Goal: Information Seeking & Learning: Find specific fact

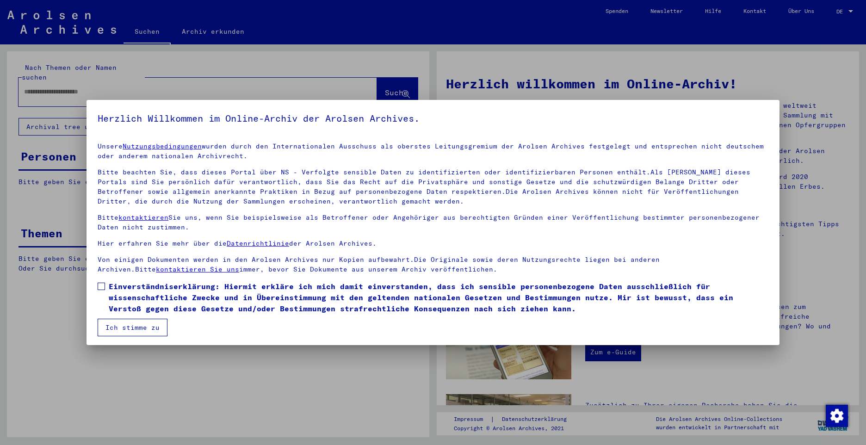
click at [102, 289] on span at bounding box center [101, 286] width 7 height 7
click at [132, 331] on button "Ich stimme zu" at bounding box center [133, 328] width 70 height 18
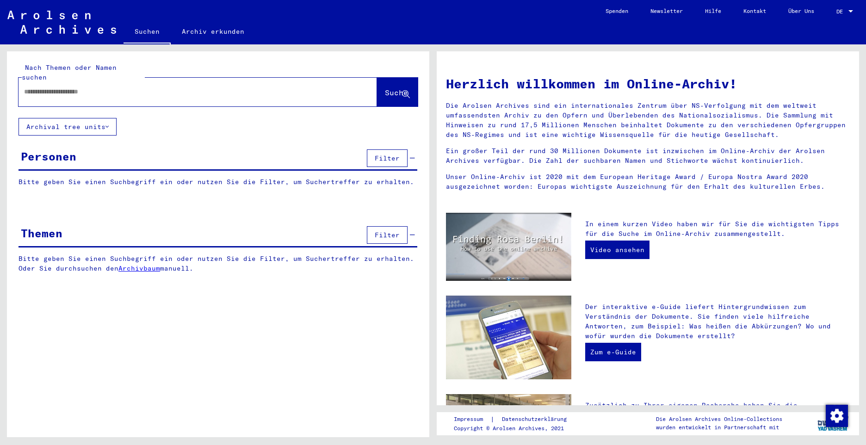
click at [85, 87] on input "text" at bounding box center [186, 92] width 325 height 10
type input "**********"
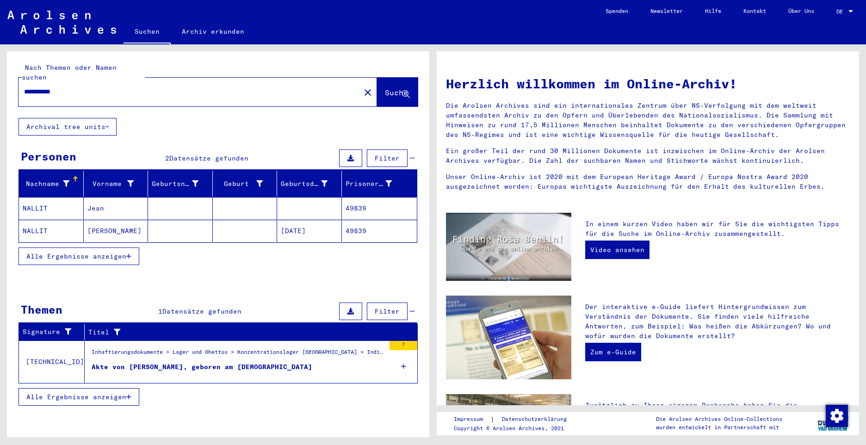
click at [31, 197] on mat-cell "NALLIT" at bounding box center [51, 208] width 65 height 22
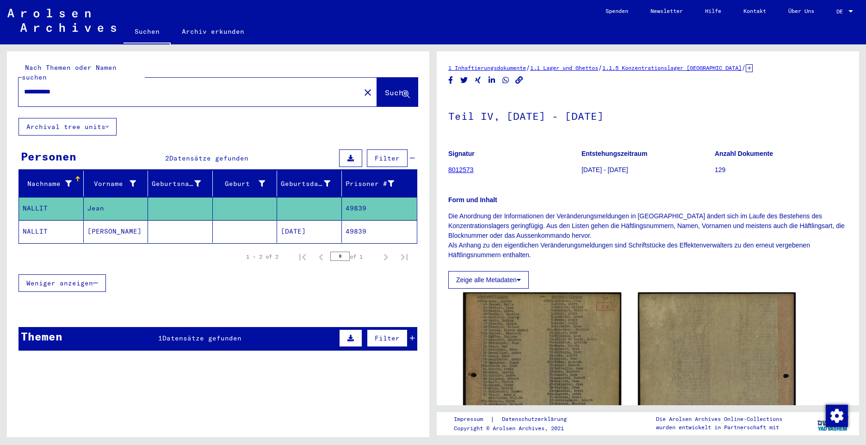
click at [32, 223] on mat-cell "NALLIT" at bounding box center [51, 231] width 65 height 23
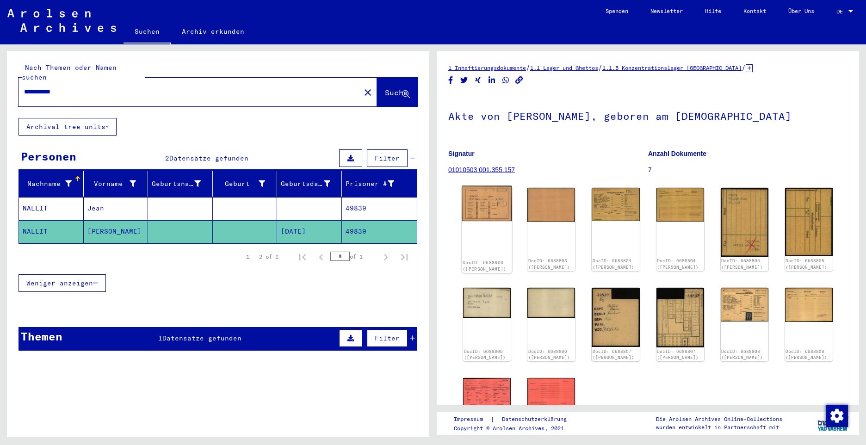
click at [474, 202] on img at bounding box center [487, 204] width 50 height 36
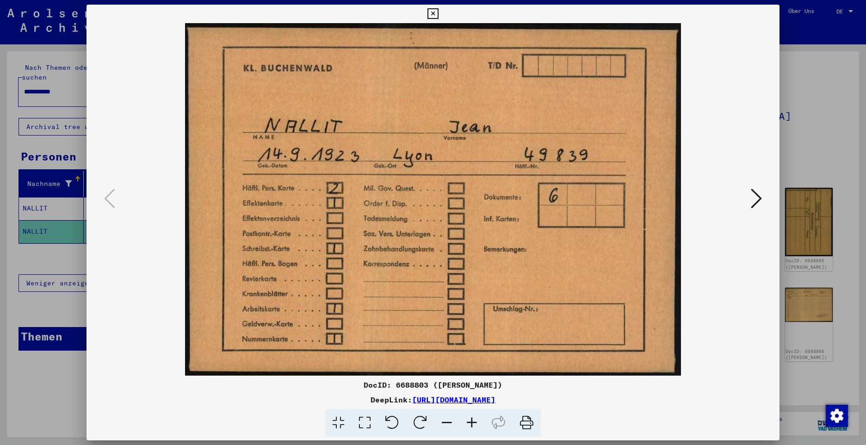
click at [474, 202] on img at bounding box center [433, 199] width 630 height 353
click at [753, 204] on icon at bounding box center [756, 198] width 11 height 22
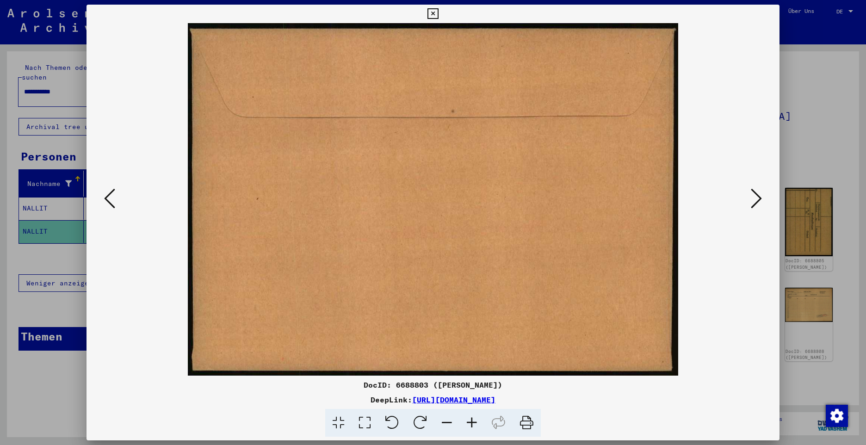
click at [753, 201] on icon at bounding box center [756, 198] width 11 height 22
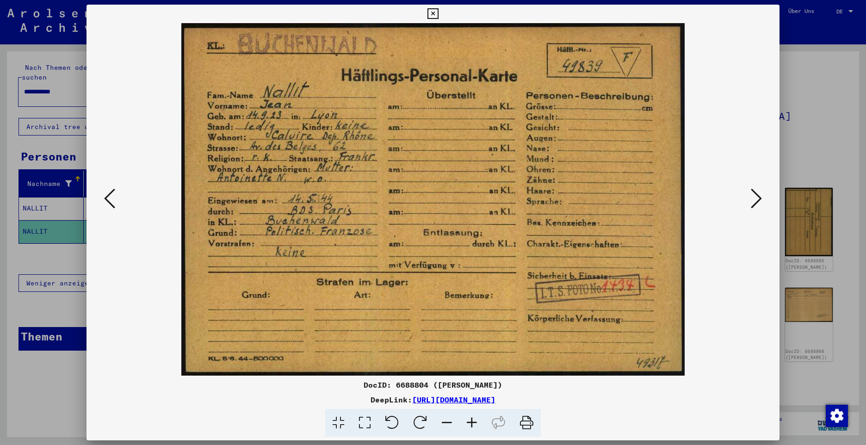
click at [758, 199] on icon at bounding box center [756, 198] width 11 height 22
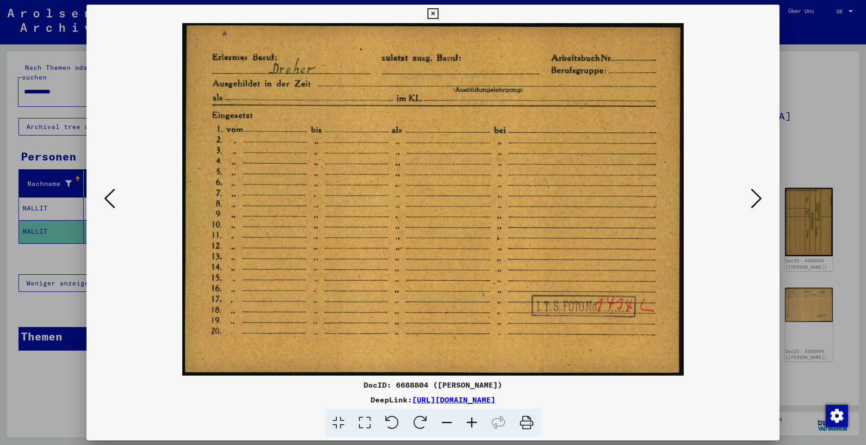
click at [754, 200] on icon at bounding box center [756, 198] width 11 height 22
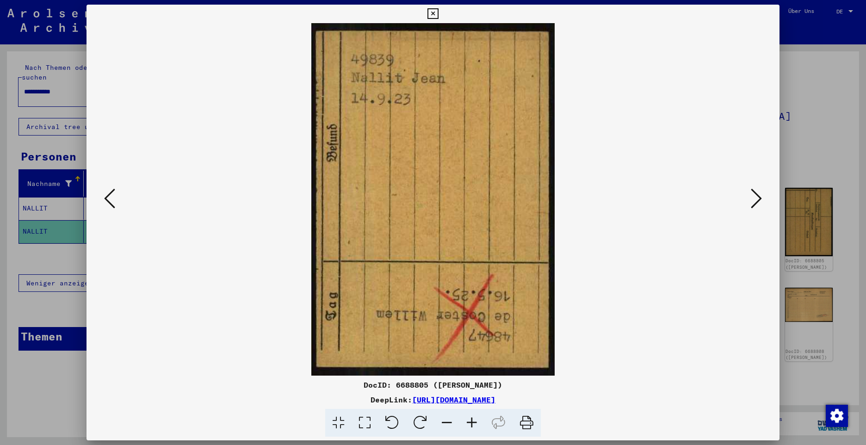
click at [754, 200] on icon at bounding box center [756, 198] width 11 height 22
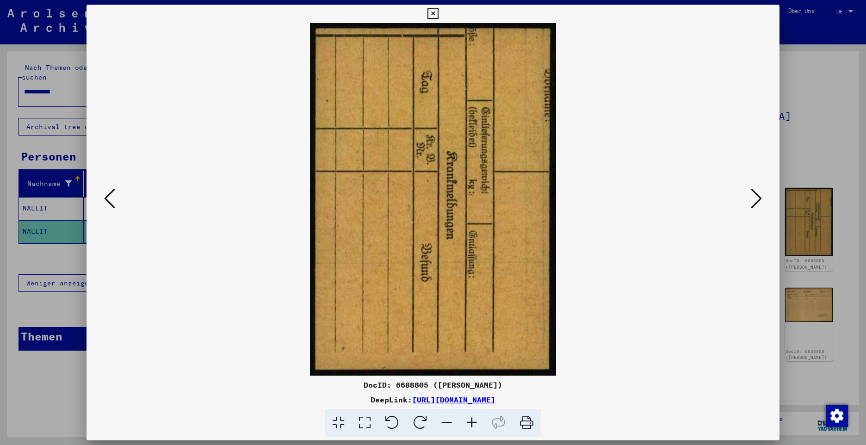
click at [754, 200] on icon at bounding box center [756, 198] width 11 height 22
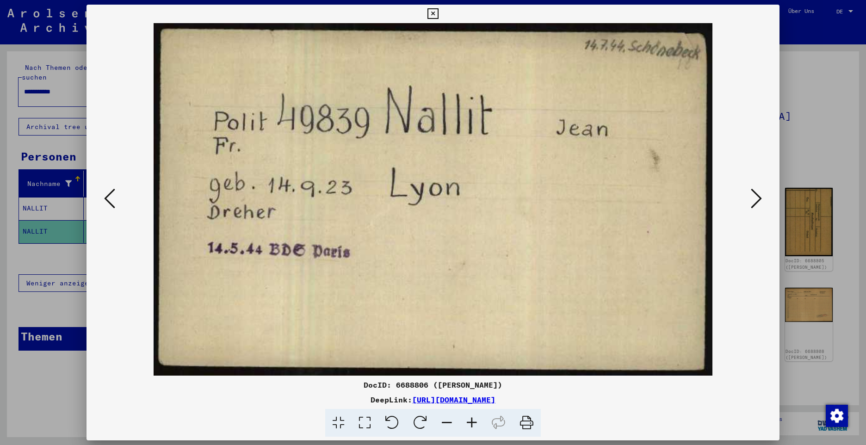
click at [754, 200] on icon at bounding box center [756, 198] width 11 height 22
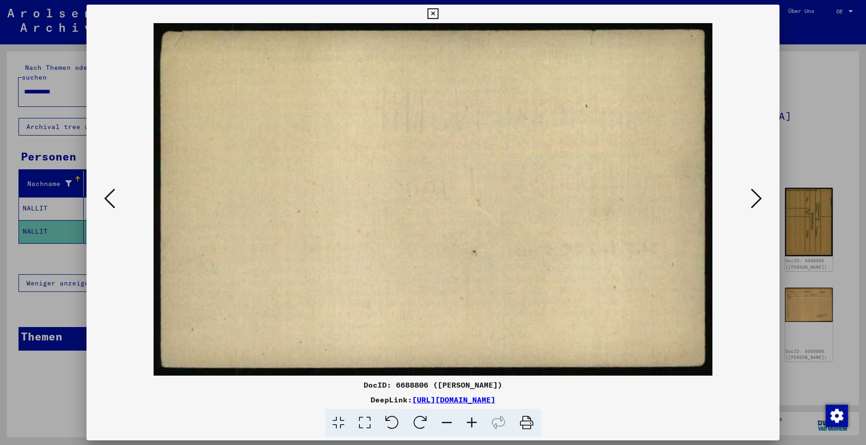
click at [754, 200] on icon at bounding box center [756, 198] width 11 height 22
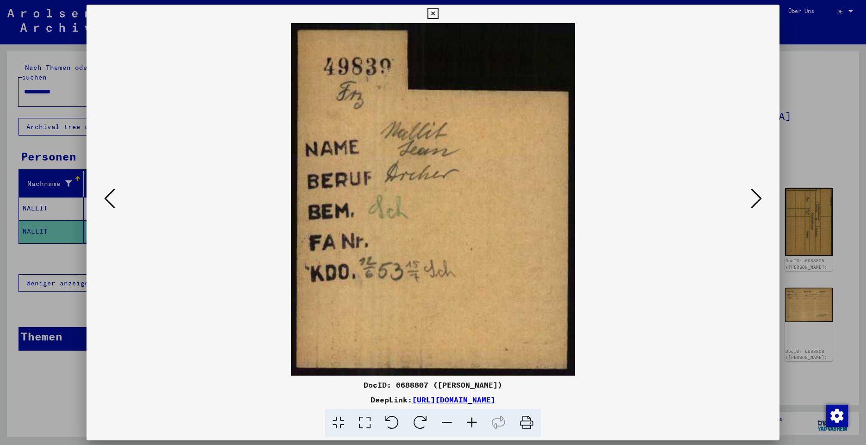
click at [754, 200] on icon at bounding box center [756, 198] width 11 height 22
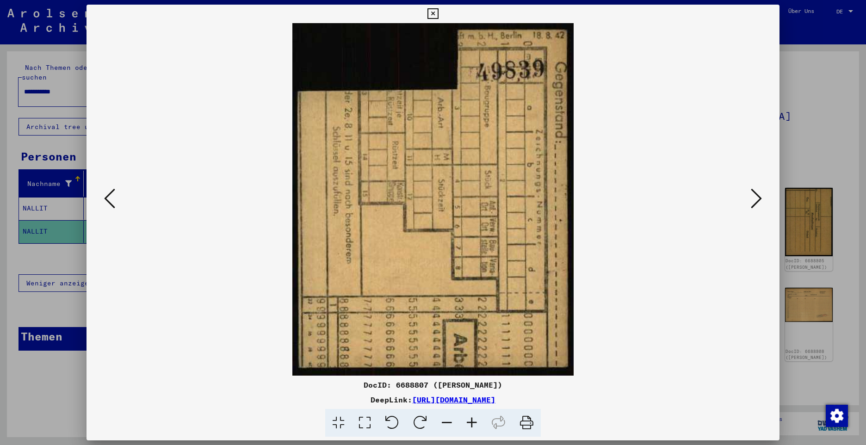
click at [754, 200] on icon at bounding box center [756, 198] width 11 height 22
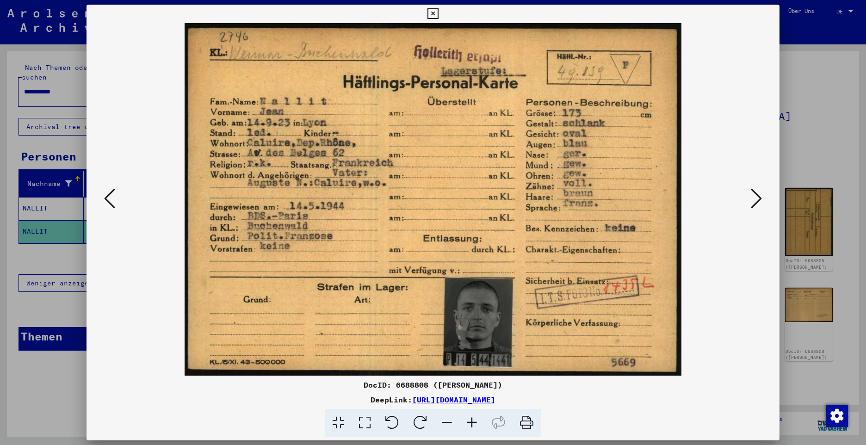
click at [754, 200] on icon at bounding box center [756, 198] width 11 height 22
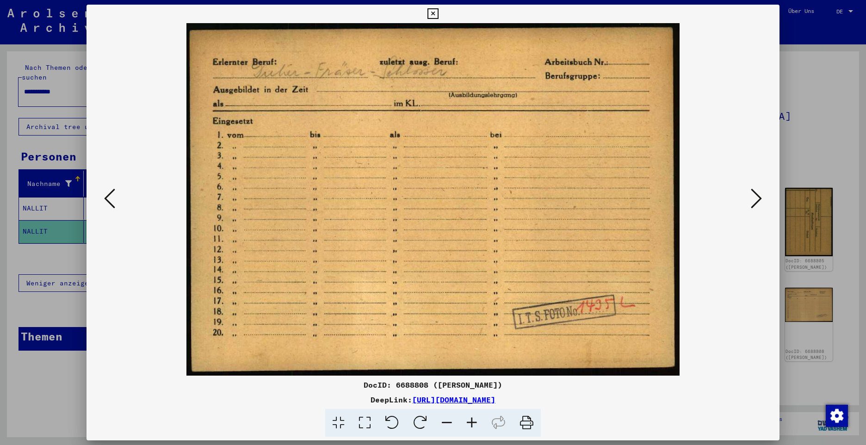
click at [755, 200] on icon at bounding box center [756, 198] width 11 height 22
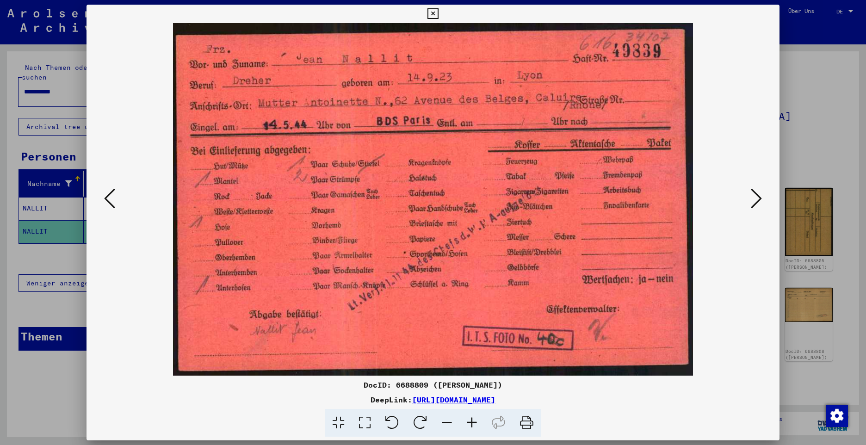
click at [754, 195] on icon at bounding box center [756, 198] width 11 height 22
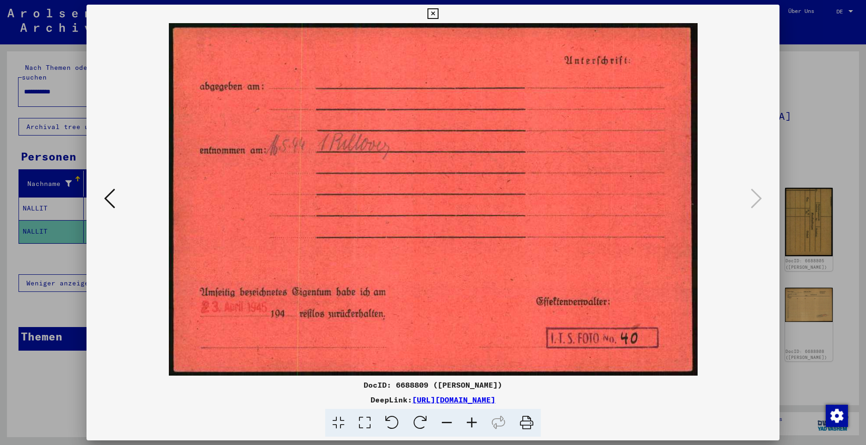
click at [433, 13] on icon at bounding box center [433, 13] width 11 height 11
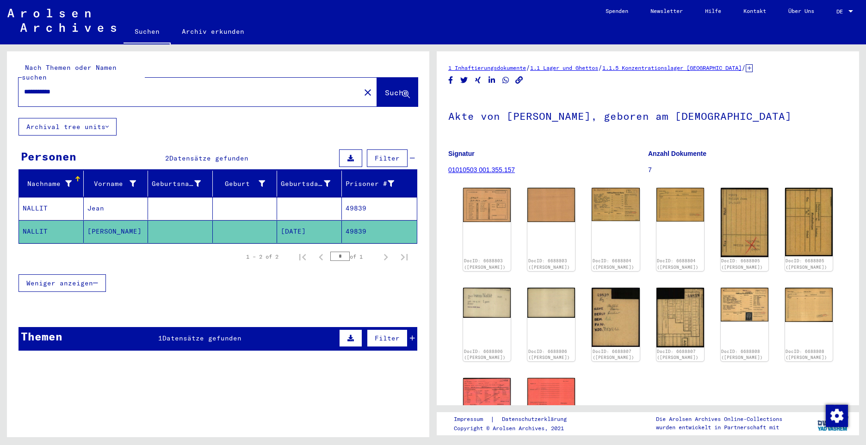
drag, startPoint x: 79, startPoint y: 82, endPoint x: 68, endPoint y: 81, distance: 11.2
click at [19, 81] on div "**********" at bounding box center [187, 91] width 336 height 21
paste input "*****"
type input "*****"
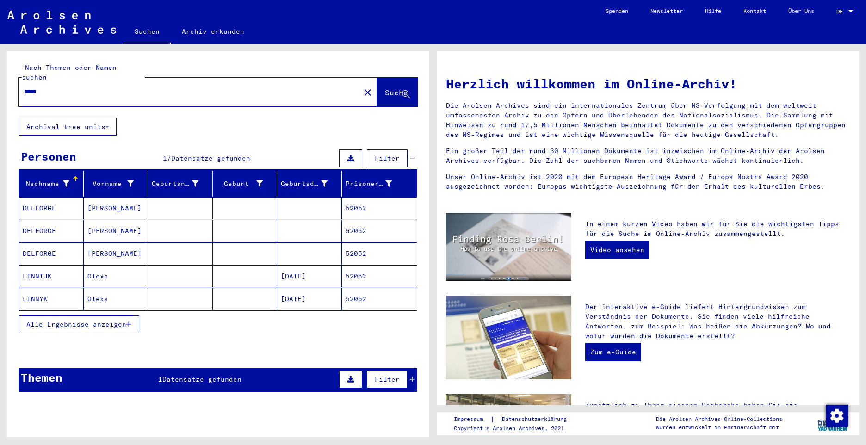
scroll to position [25, 0]
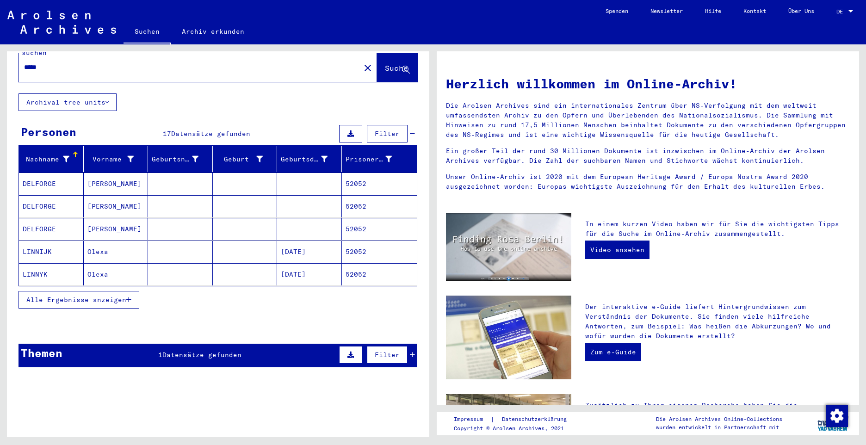
click at [108, 296] on span "Alle Ergebnisse anzeigen" at bounding box center [76, 300] width 100 height 8
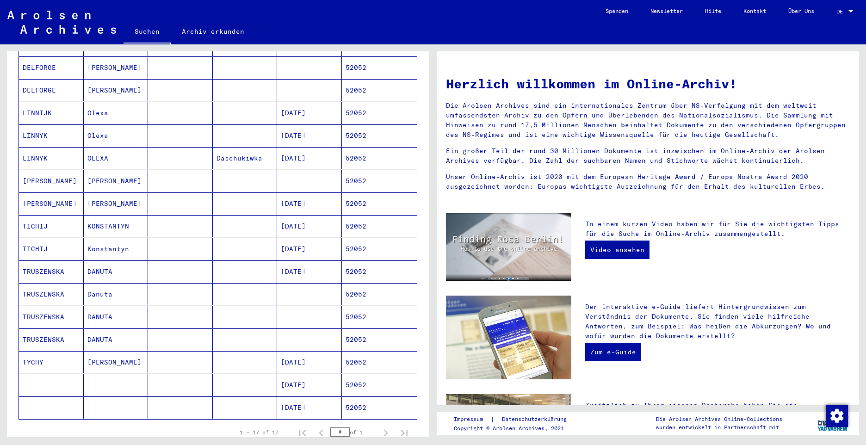
scroll to position [210, 0]
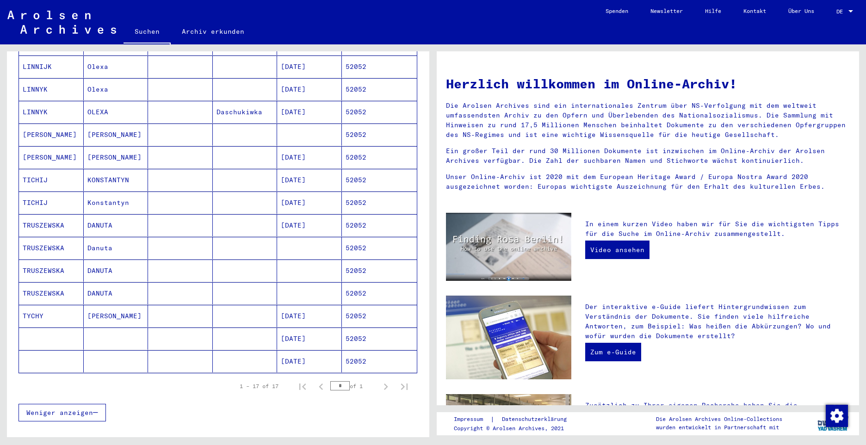
click at [41, 124] on mat-cell "[PERSON_NAME]" at bounding box center [51, 135] width 65 height 22
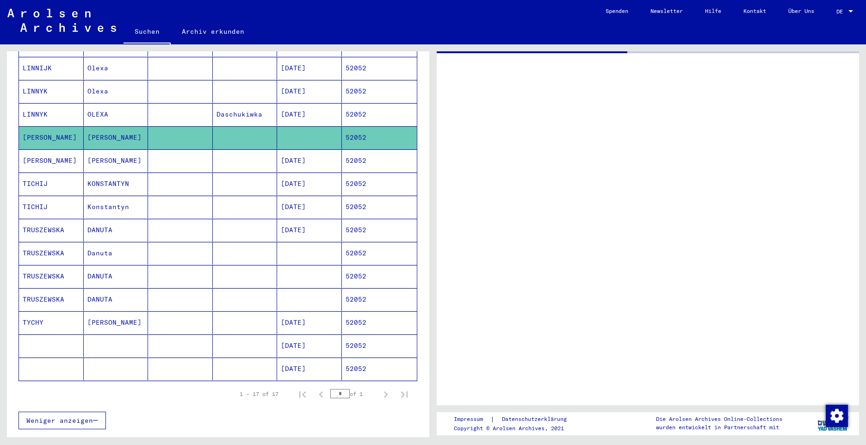
scroll to position [211, 0]
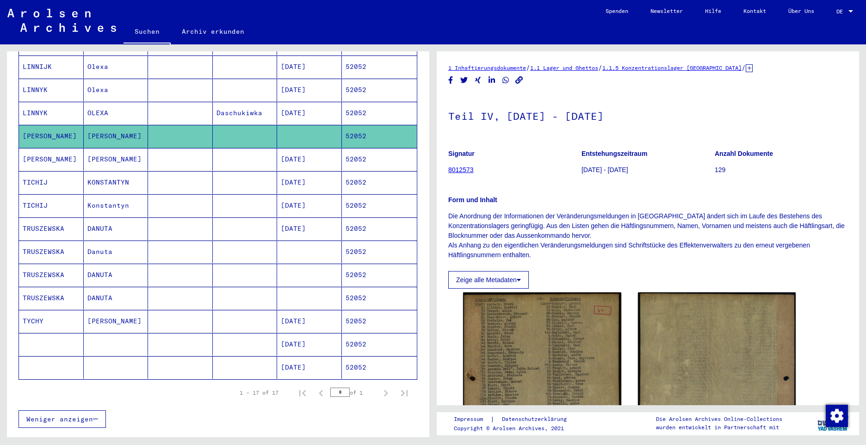
click at [41, 150] on mat-cell "[PERSON_NAME]" at bounding box center [51, 159] width 65 height 23
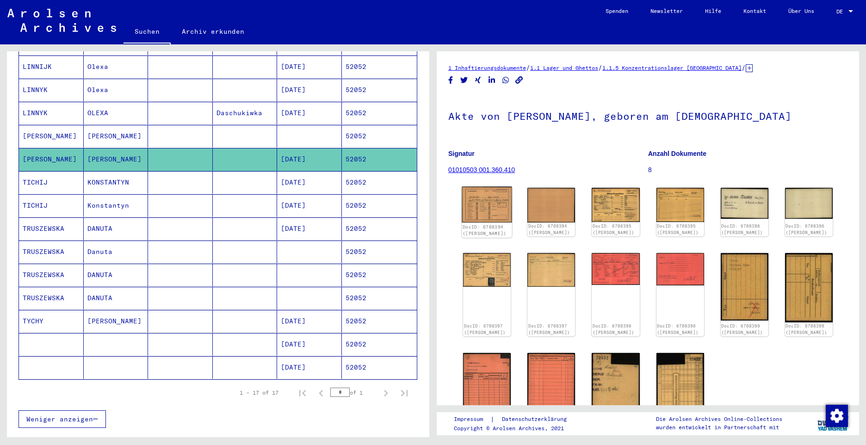
click at [479, 199] on img at bounding box center [487, 205] width 50 height 36
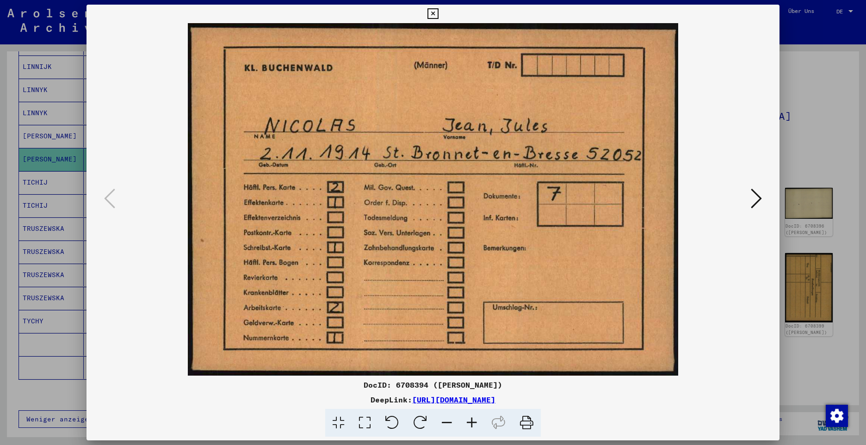
click at [479, 199] on img at bounding box center [433, 199] width 630 height 353
click at [754, 200] on icon at bounding box center [756, 198] width 11 height 22
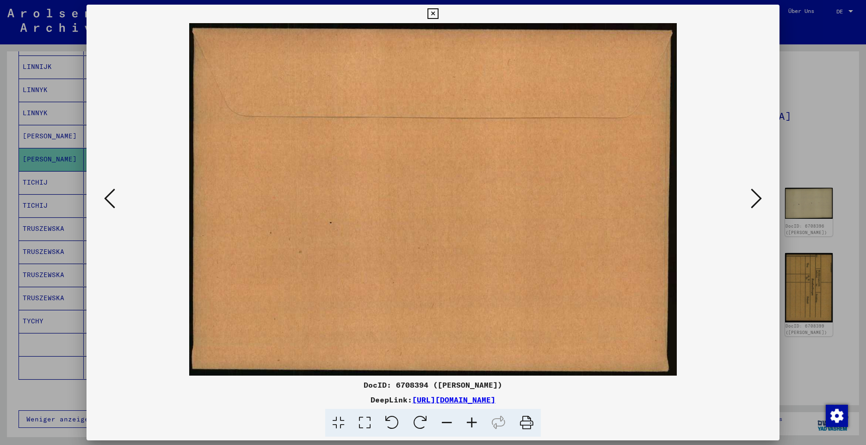
click at [754, 200] on icon at bounding box center [756, 198] width 11 height 22
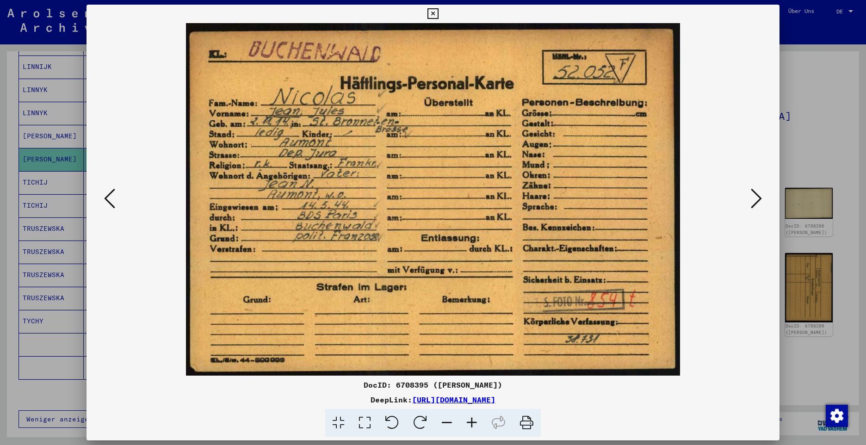
click at [756, 201] on icon at bounding box center [756, 198] width 11 height 22
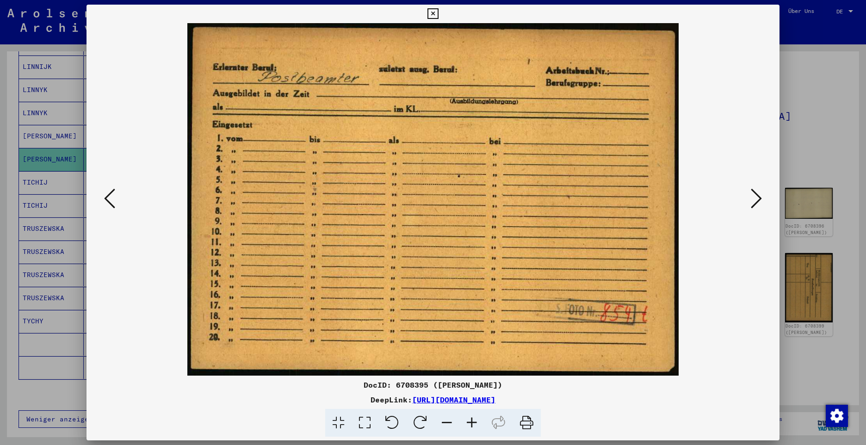
click at [757, 195] on icon at bounding box center [756, 198] width 11 height 22
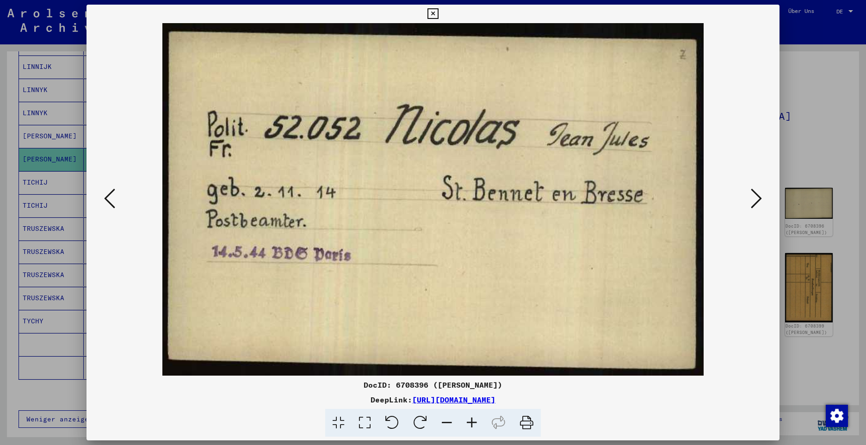
click at [757, 199] on icon at bounding box center [756, 198] width 11 height 22
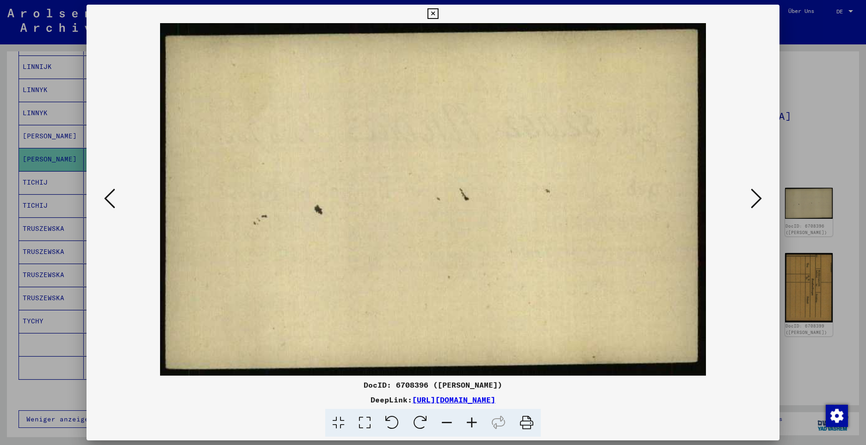
click at [757, 199] on icon at bounding box center [756, 198] width 11 height 22
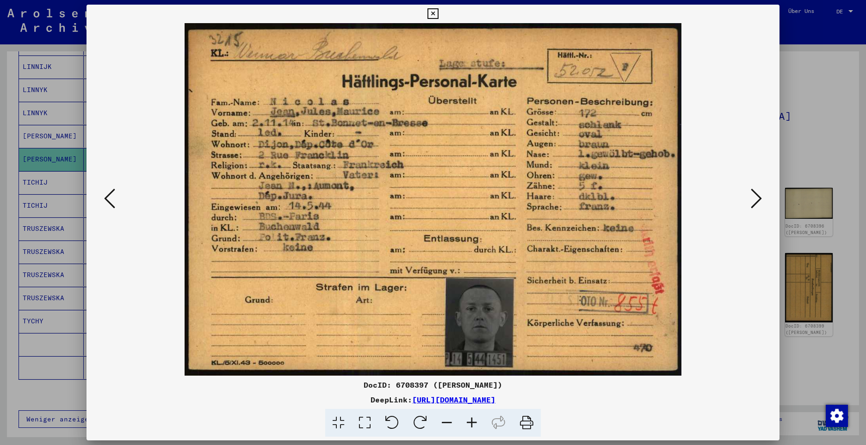
click at [757, 199] on icon at bounding box center [756, 198] width 11 height 22
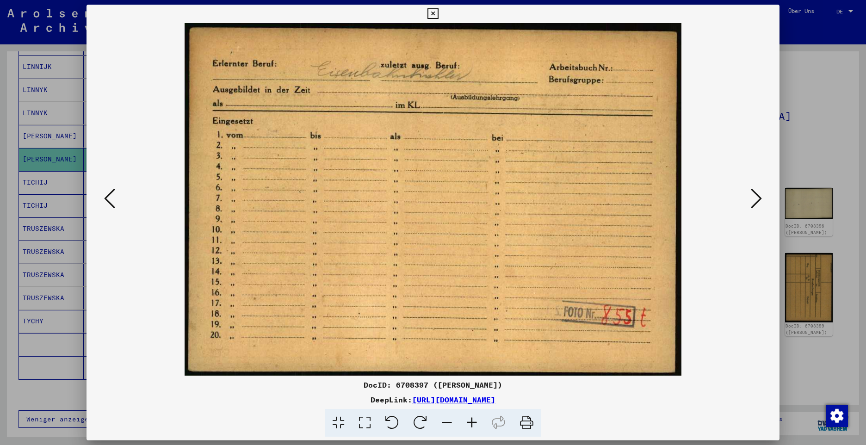
click at [757, 199] on icon at bounding box center [756, 198] width 11 height 22
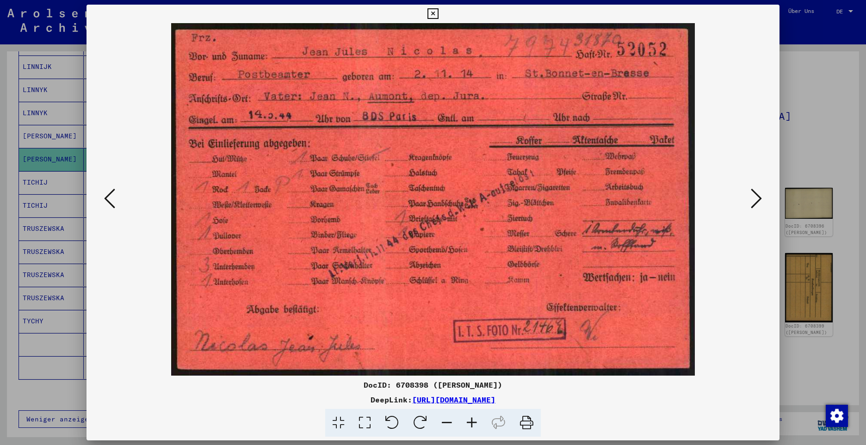
click at [759, 204] on icon at bounding box center [756, 198] width 11 height 22
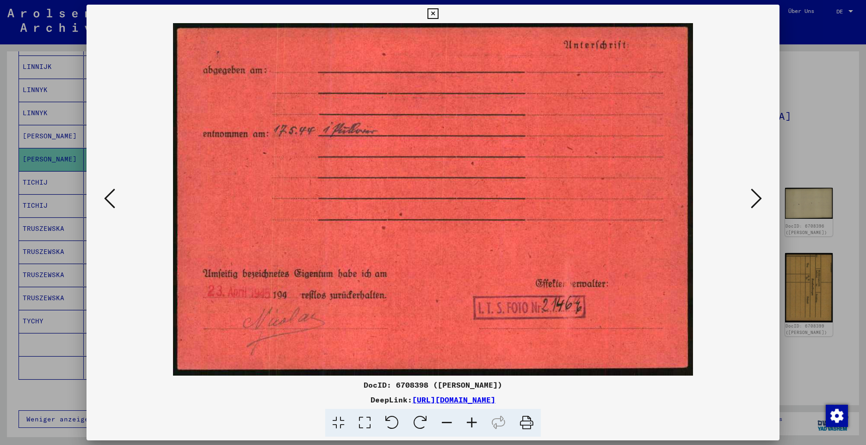
click at [759, 204] on icon at bounding box center [756, 198] width 11 height 22
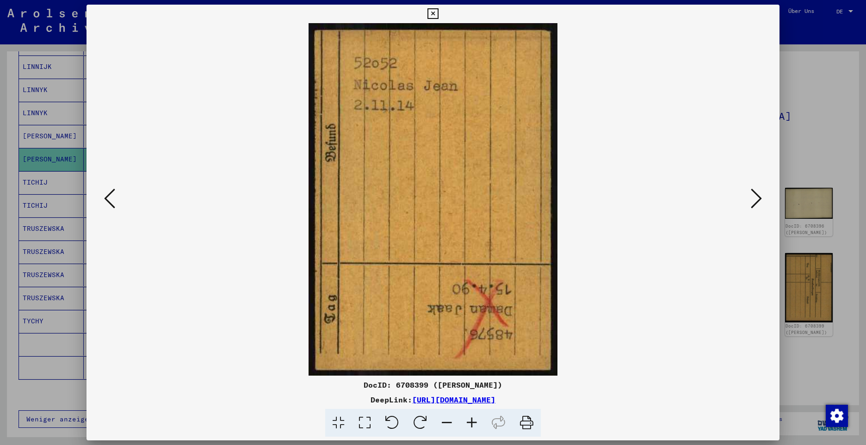
click at [759, 204] on icon at bounding box center [756, 198] width 11 height 22
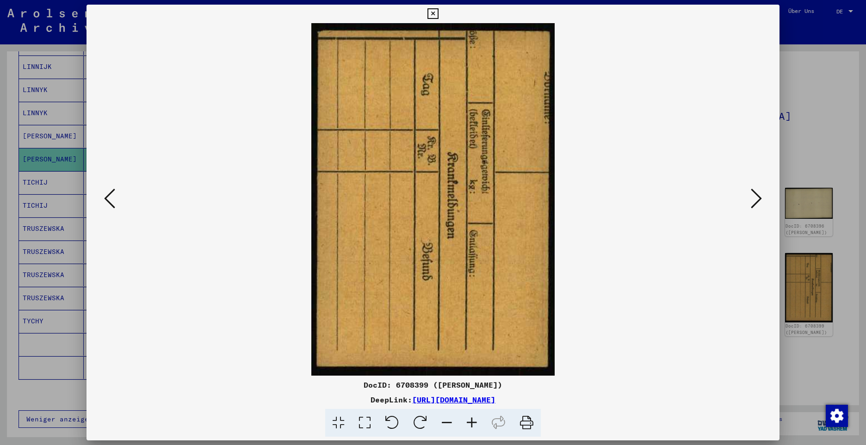
click at [759, 204] on icon at bounding box center [756, 198] width 11 height 22
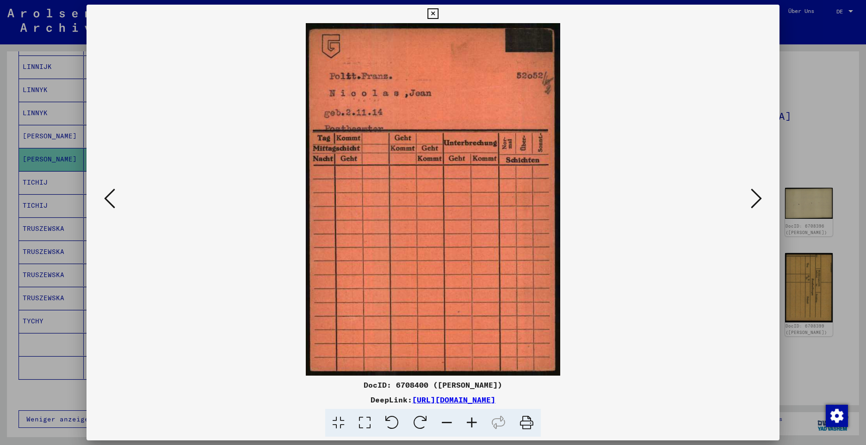
click at [759, 204] on icon at bounding box center [756, 198] width 11 height 22
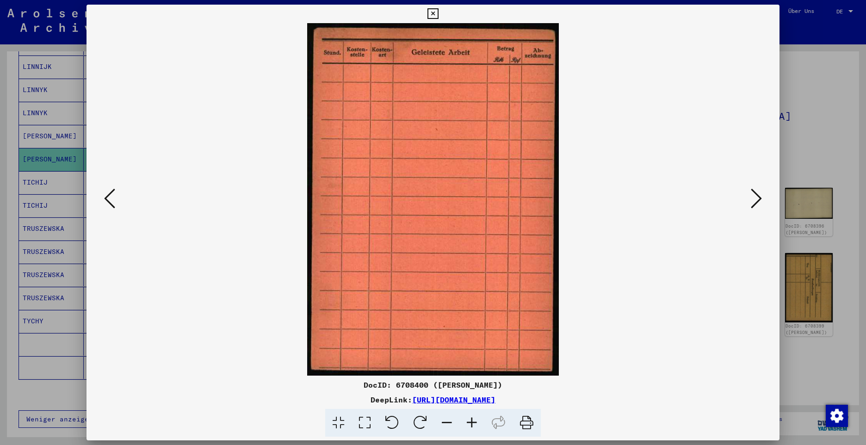
click at [759, 204] on icon at bounding box center [756, 198] width 11 height 22
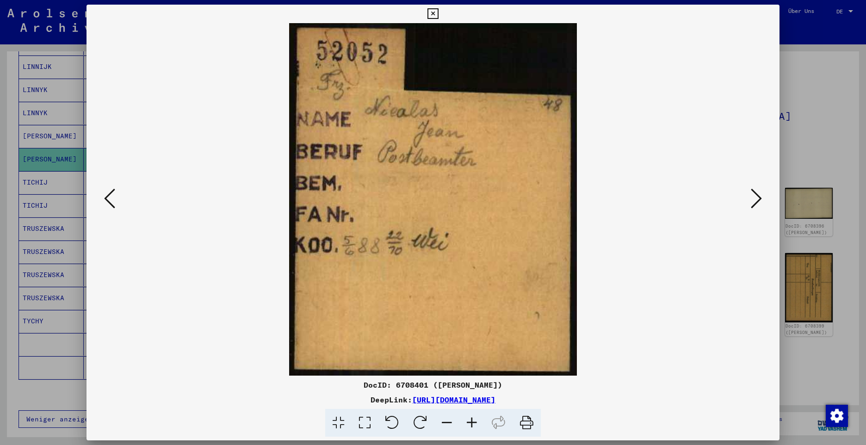
click at [755, 200] on icon at bounding box center [756, 198] width 11 height 22
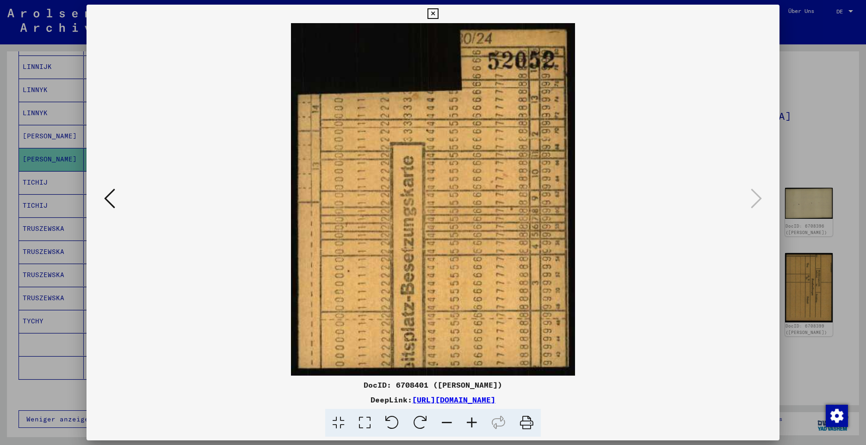
click at [432, 14] on icon at bounding box center [433, 13] width 11 height 11
